Goal: Find specific page/section: Find specific page/section

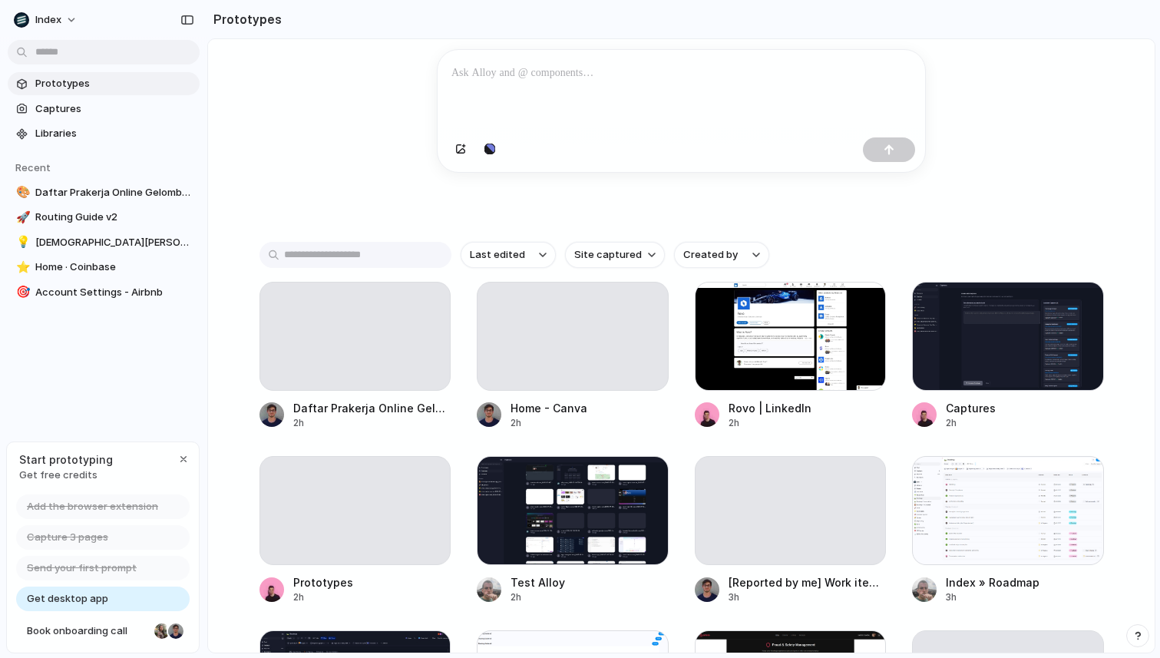
scroll to position [177, 0]
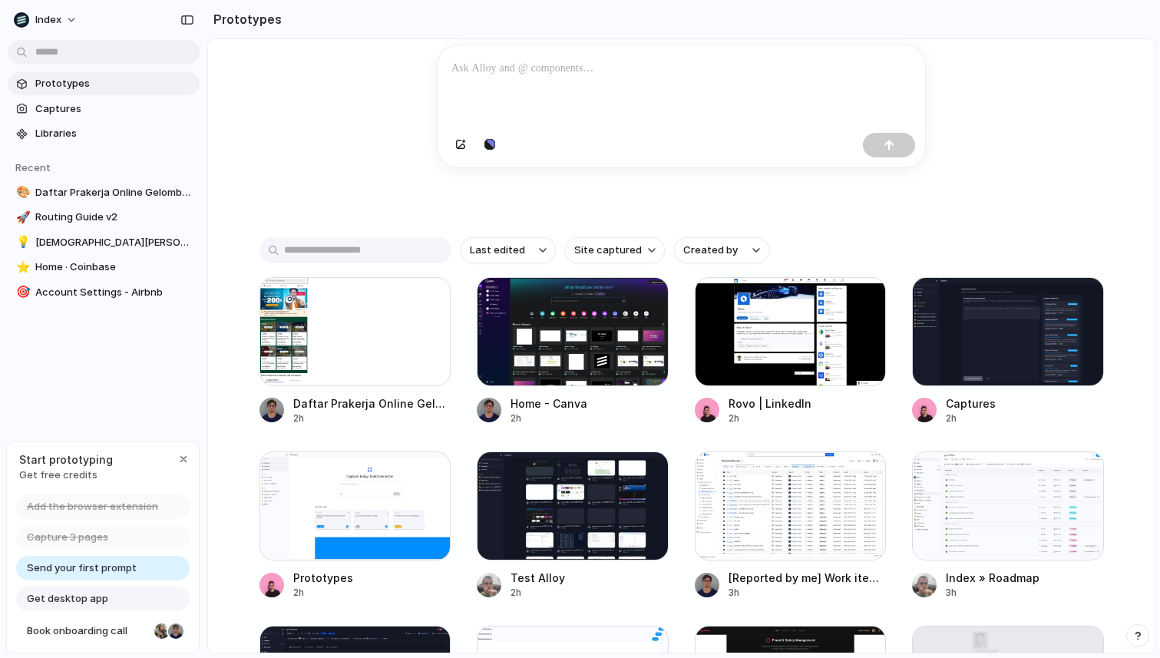
click at [360, 195] on div "Capture [DATE], build [DATE] Clone web app Clone screenshot Start from existing…" at bounding box center [681, 210] width 947 height 695
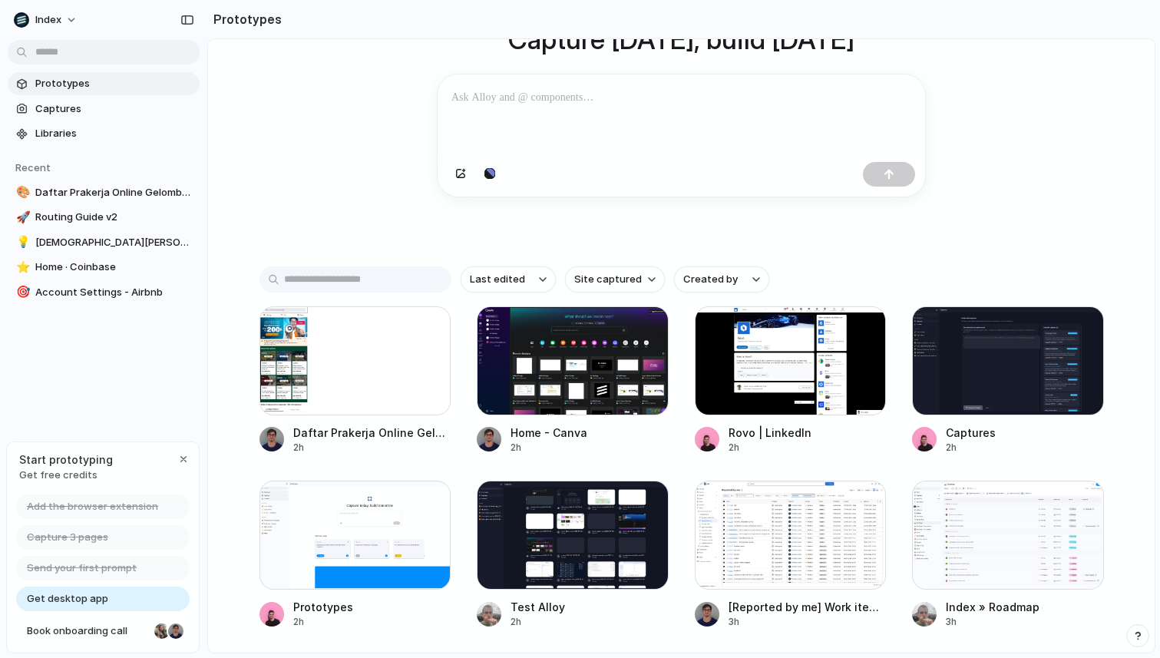
scroll to position [180, 0]
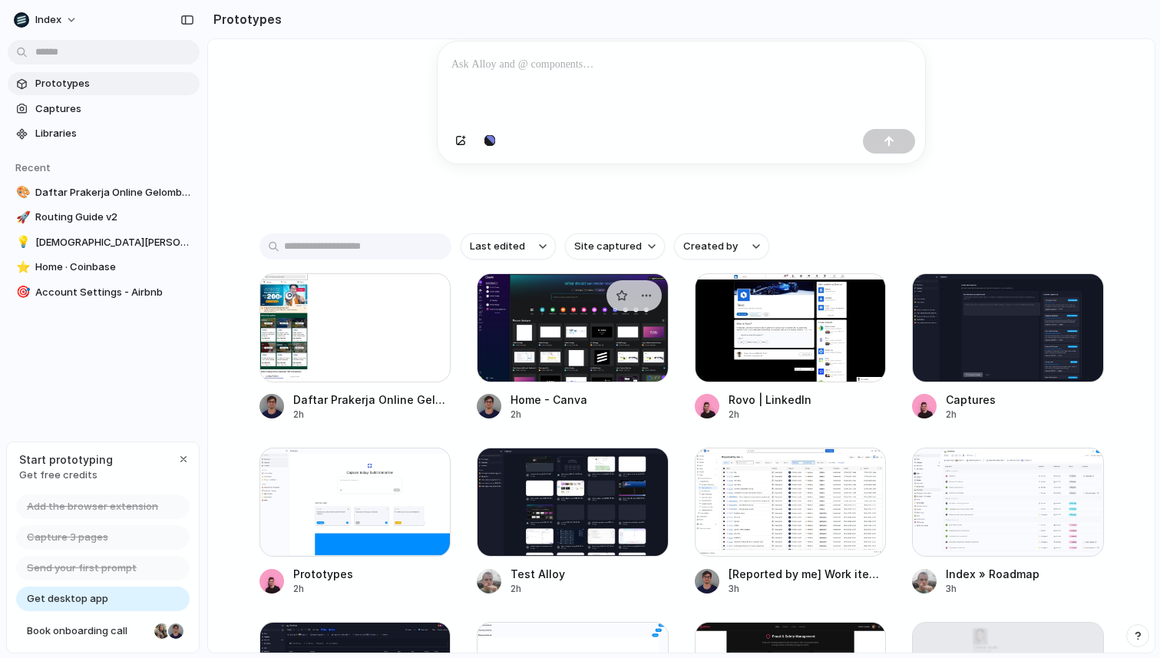
click at [568, 340] on div at bounding box center [573, 327] width 192 height 109
